Goal: Information Seeking & Learning: Learn about a topic

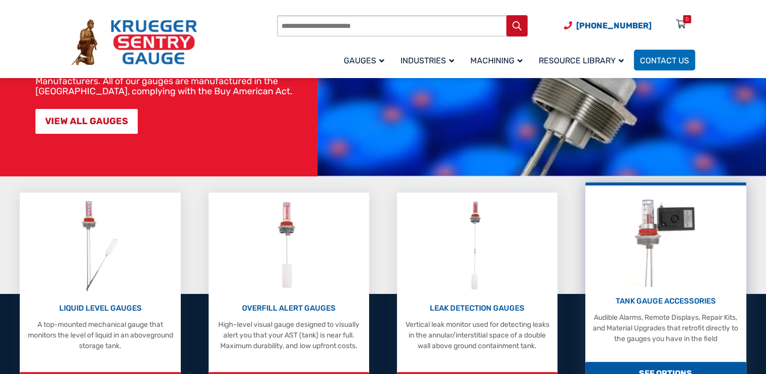
scroll to position [253, 0]
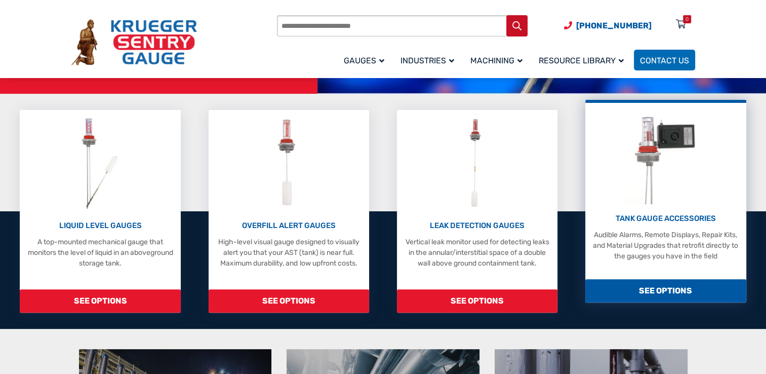
click at [657, 288] on span "SEE OPTIONS" at bounding box center [665, 290] width 161 height 23
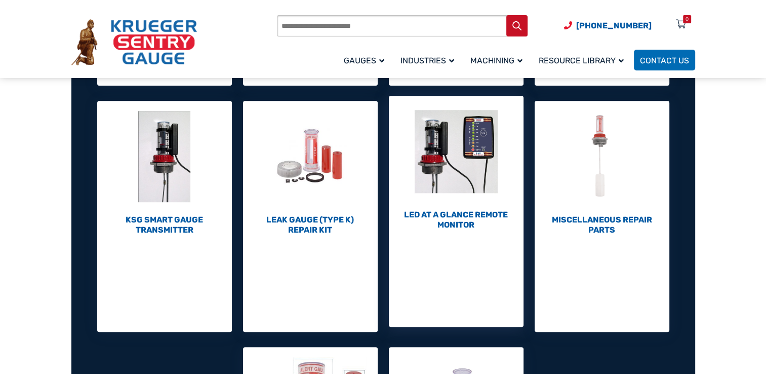
scroll to position [456, 0]
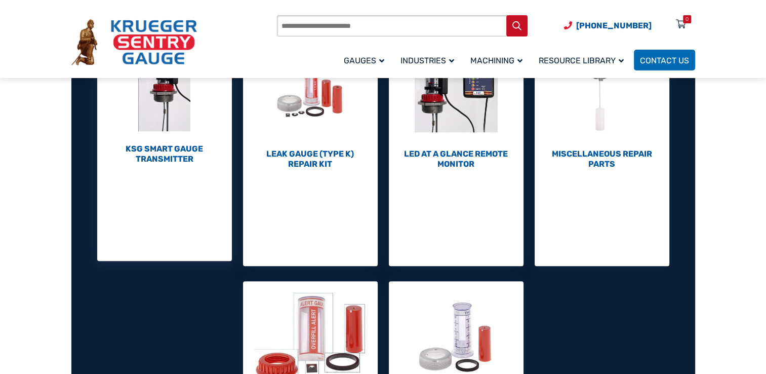
click at [153, 159] on h2 "KSG Smart Gauge Transmitter (1)" at bounding box center [164, 154] width 135 height 20
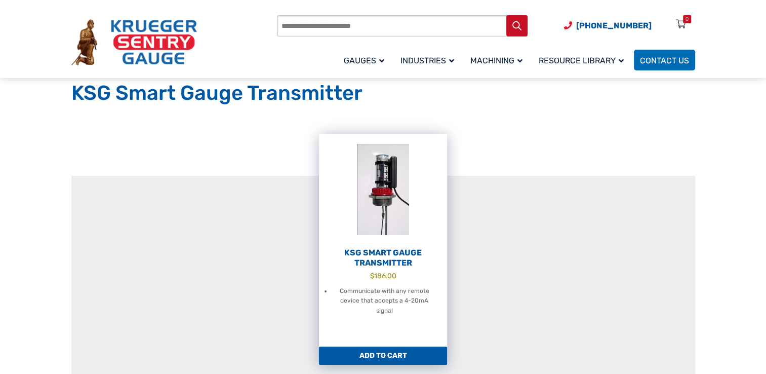
scroll to position [51, 0]
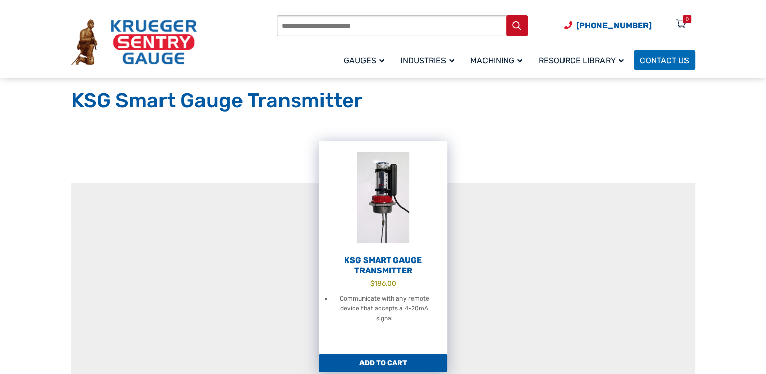
click at [390, 256] on h2 "KSG Smart Gauge Transmitter" at bounding box center [383, 265] width 128 height 20
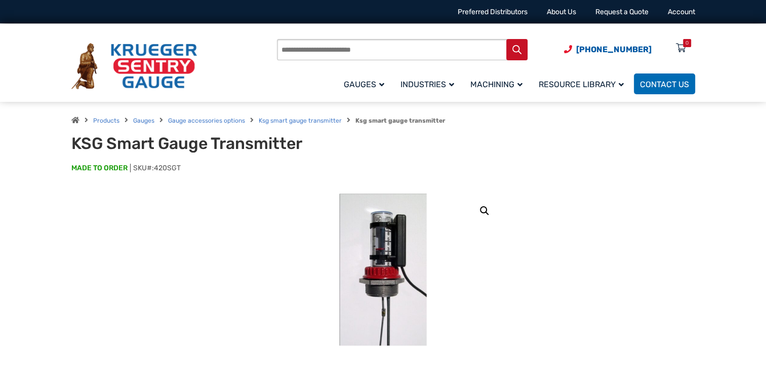
click at [402, 262] on img at bounding box center [383, 269] width 88 height 152
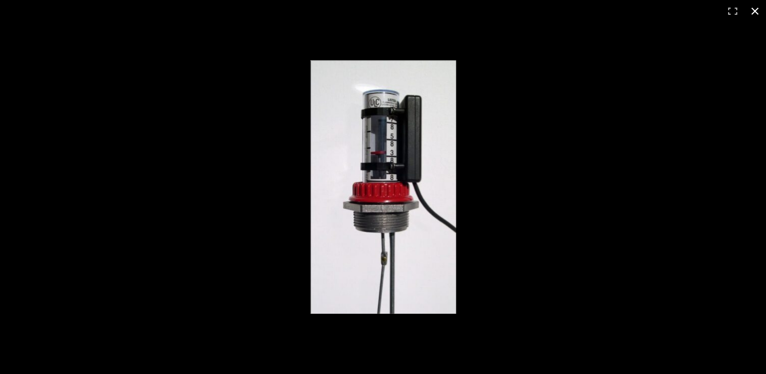
click at [478, 210] on div "Full screen image" at bounding box center [604, 204] width 589 height 288
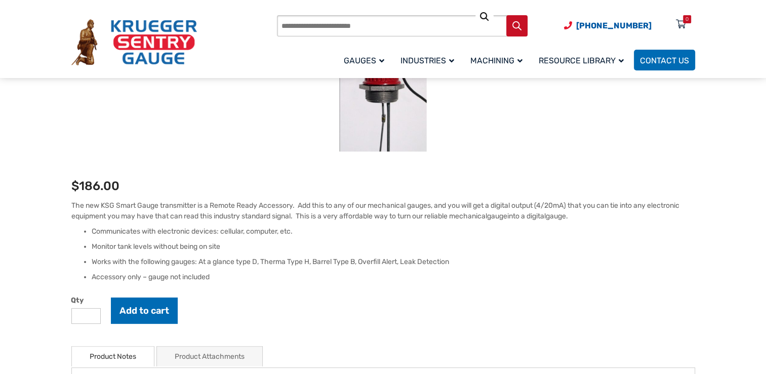
scroll to position [253, 0]
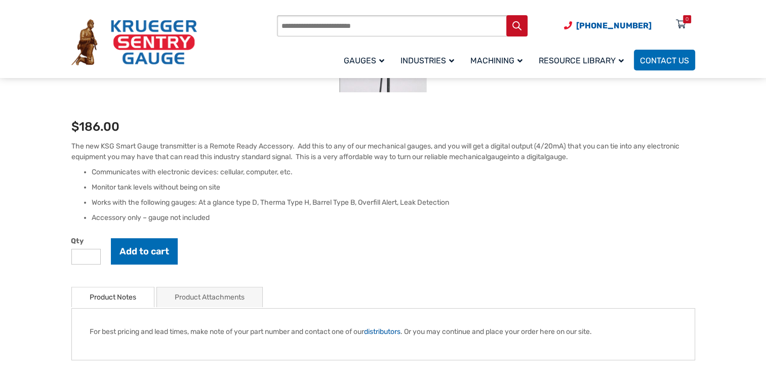
click at [123, 298] on link "Product Notes" at bounding box center [113, 297] width 47 height 20
click at [193, 301] on link "Product Attachments" at bounding box center [210, 297] width 70 height 20
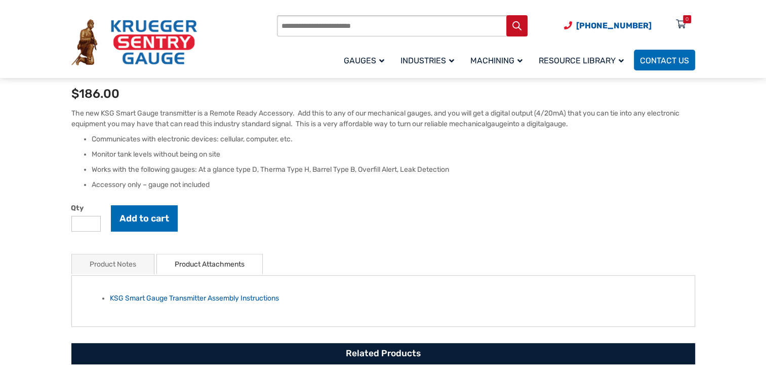
scroll to position [304, 0]
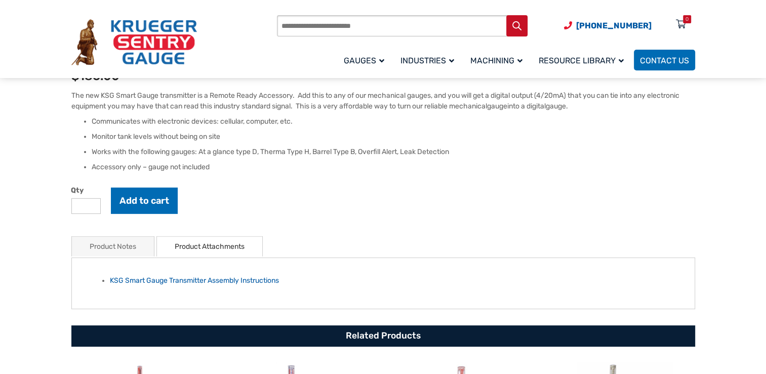
click at [142, 246] on li "Product Notes" at bounding box center [112, 246] width 83 height 20
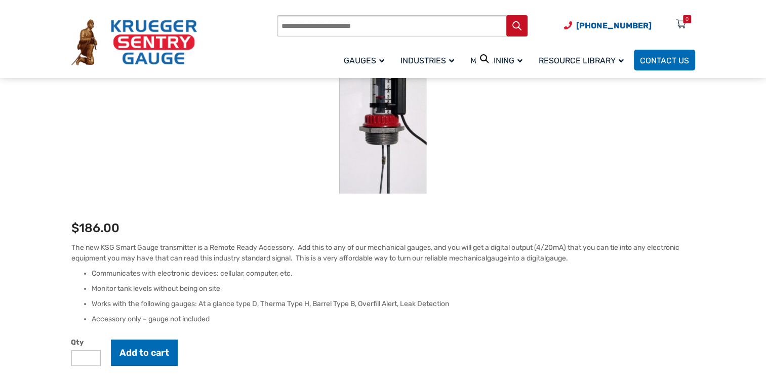
scroll to position [0, 0]
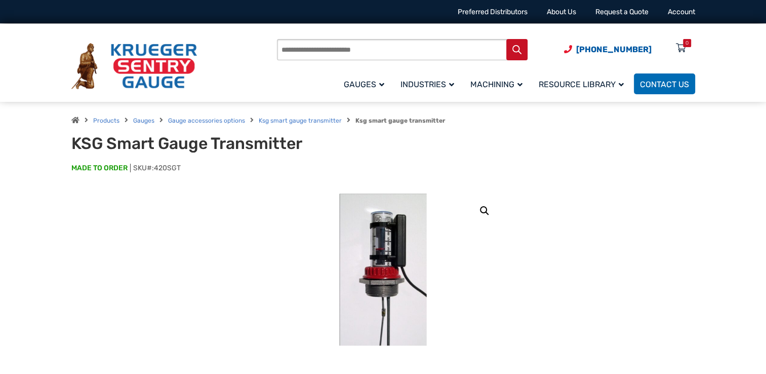
click at [380, 294] on img at bounding box center [383, 269] width 88 height 152
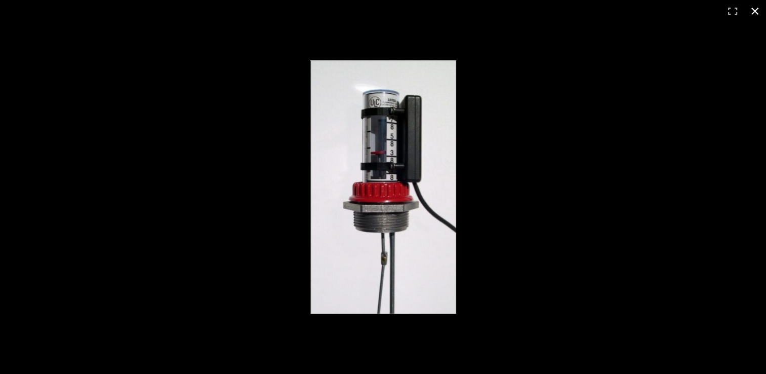
click at [755, 9] on button "Close (Esc)" at bounding box center [755, 11] width 22 height 22
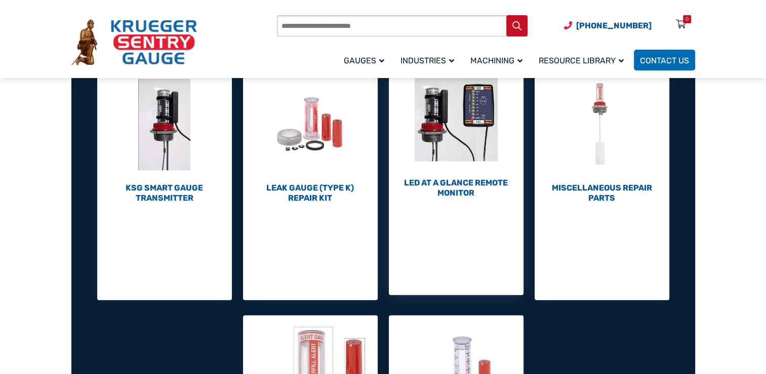
scroll to position [405, 0]
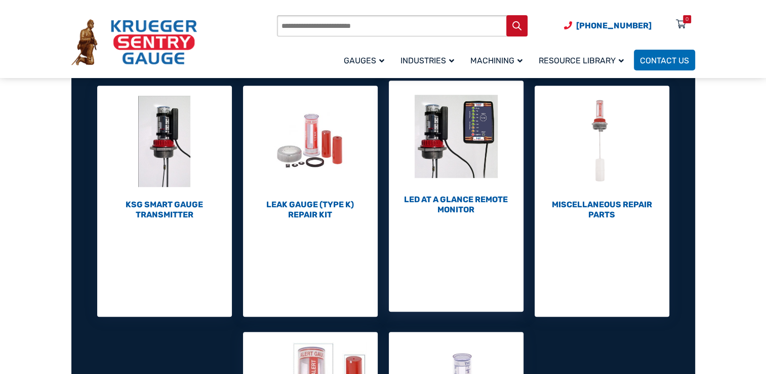
click at [470, 201] on h2 "LED At A Glance Remote Monitor (1)" at bounding box center [456, 204] width 135 height 20
